Goal: Task Accomplishment & Management: Manage account settings

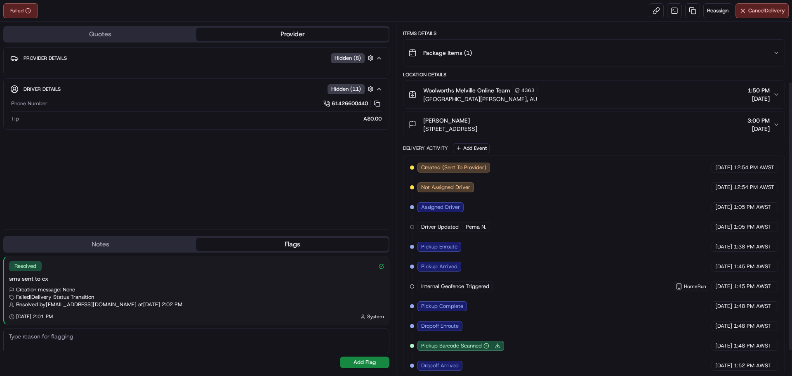
scroll to position [111, 0]
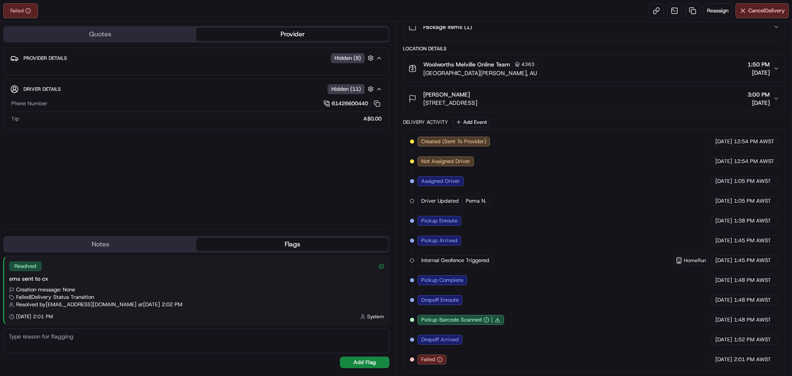
click at [134, 239] on button "Notes" at bounding box center [100, 244] width 192 height 13
click at [291, 243] on button "Flags" at bounding box center [292, 244] width 192 height 13
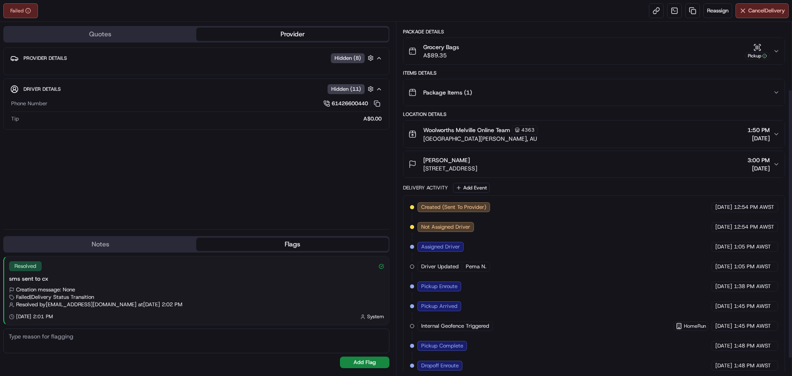
scroll to position [0, 0]
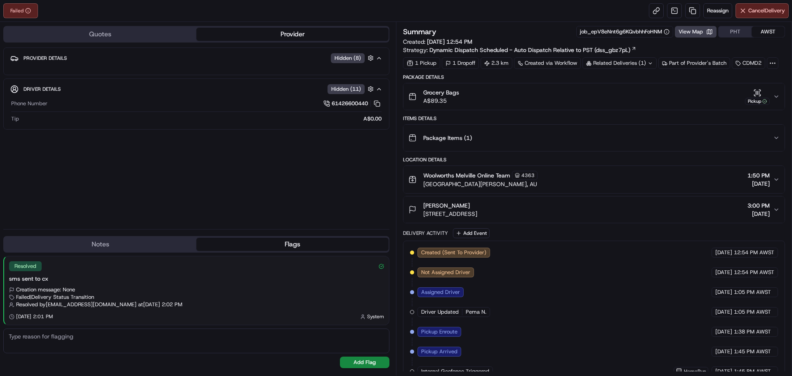
click at [778, 96] on icon "button" at bounding box center [776, 97] width 3 height 2
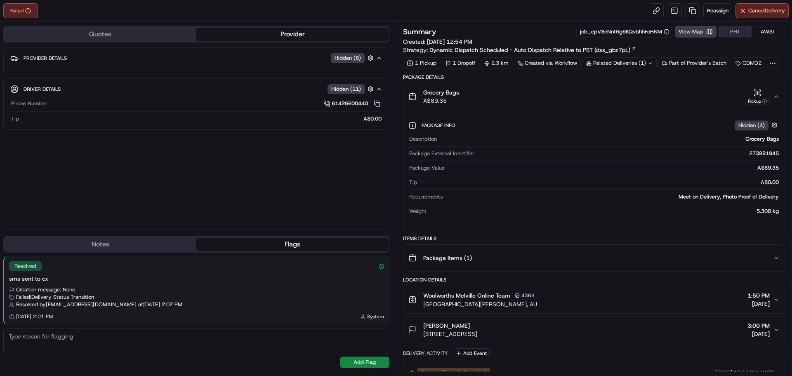
click at [778, 98] on icon "button" at bounding box center [776, 96] width 7 height 7
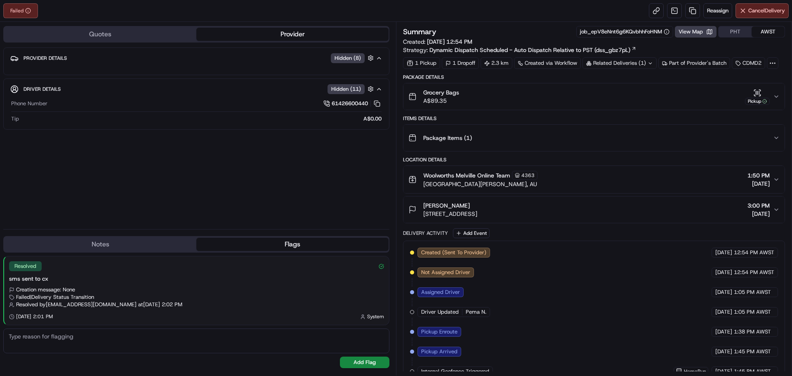
click at [653, 65] on icon at bounding box center [650, 63] width 5 height 5
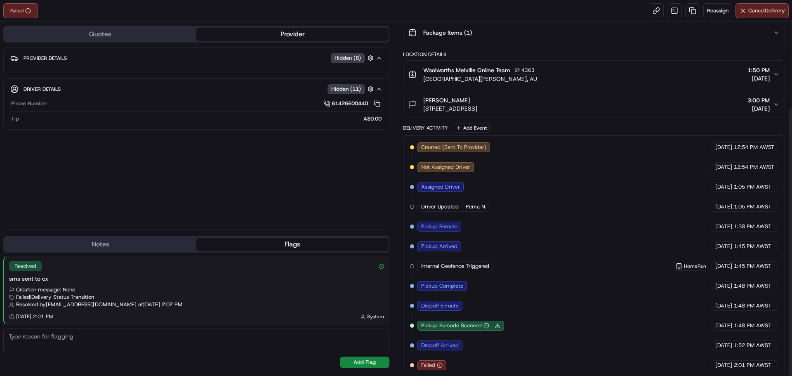
scroll to position [111, 0]
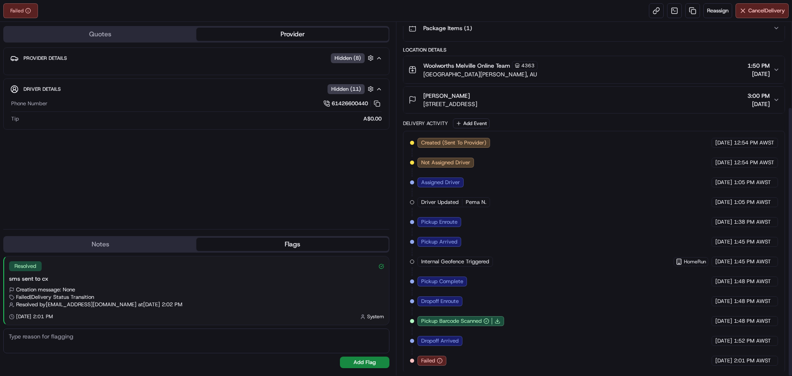
scroll to position [111, 0]
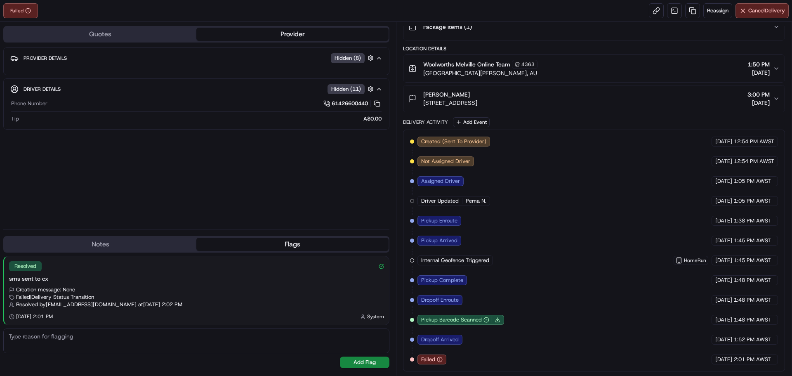
click at [379, 57] on icon "button" at bounding box center [379, 58] width 3 height 2
click at [379, 57] on icon "button" at bounding box center [379, 58] width 7 height 7
click at [774, 68] on icon "button" at bounding box center [776, 68] width 7 height 7
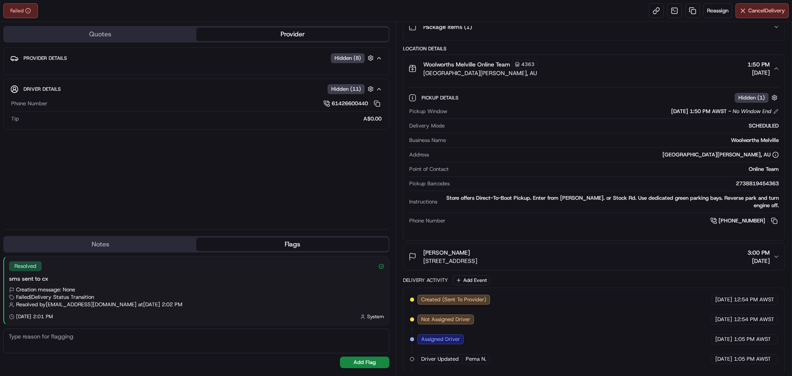
click at [777, 69] on icon "button" at bounding box center [776, 68] width 7 height 7
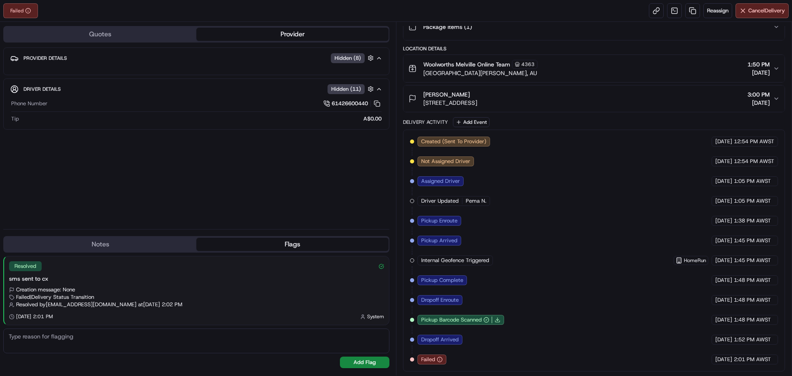
click at [779, 99] on icon "button" at bounding box center [776, 98] width 7 height 7
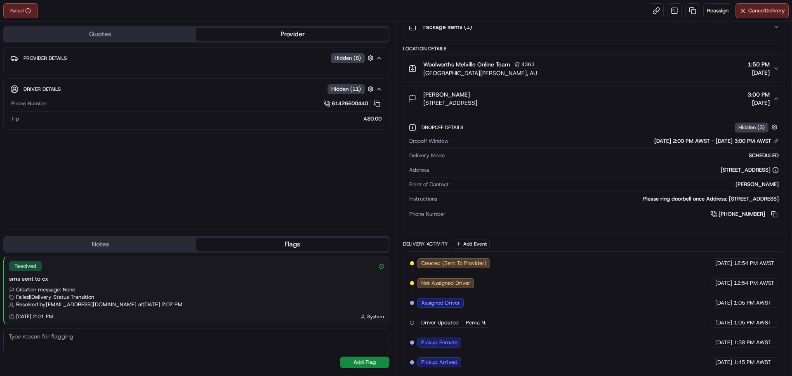
click at [780, 99] on icon "button" at bounding box center [776, 98] width 7 height 7
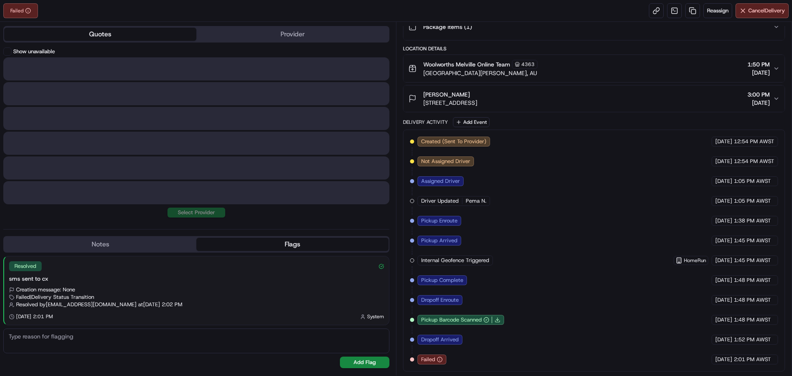
click at [117, 30] on button "Quotes" at bounding box center [100, 34] width 192 height 13
click at [125, 30] on button "Quotes" at bounding box center [100, 34] width 192 height 13
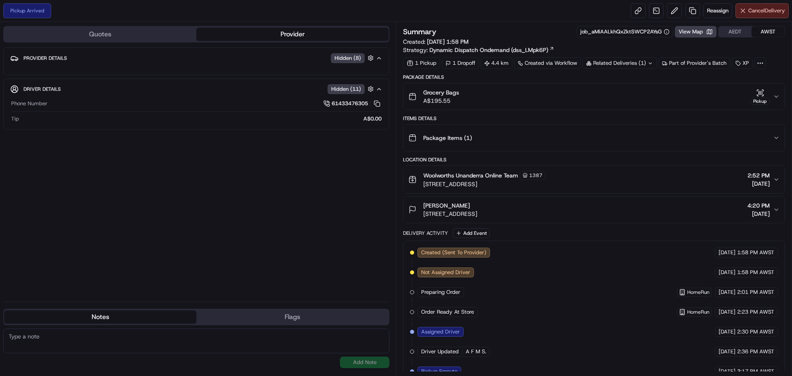
click at [777, 14] on button "Cancel Delivery" at bounding box center [762, 10] width 53 height 15
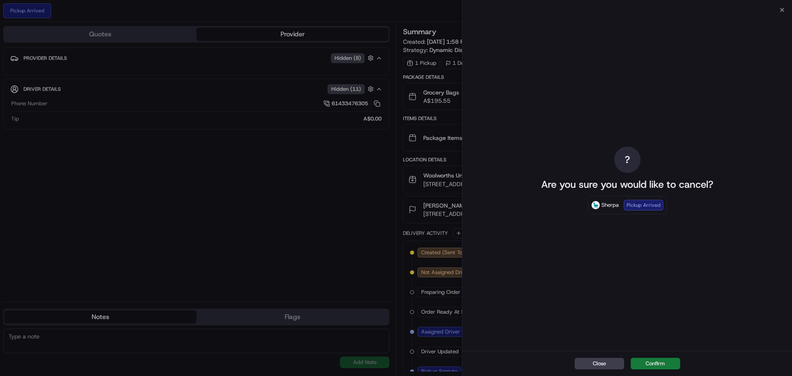
click at [668, 364] on button "Confirm" at bounding box center [656, 364] width 50 height 12
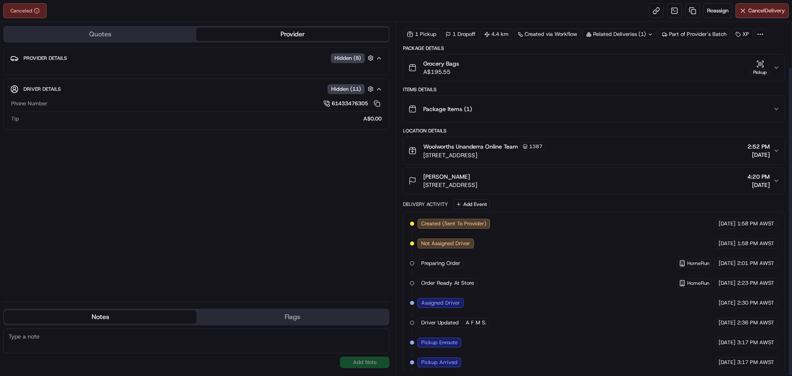
scroll to position [52, 0]
